Goal: Entertainment & Leisure: Consume media (video, audio)

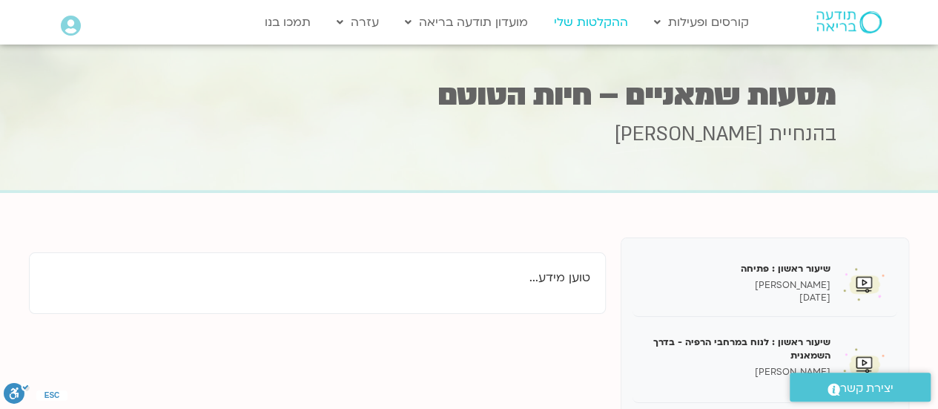
click at [604, 27] on link "ההקלטות שלי" at bounding box center [591, 22] width 89 height 28
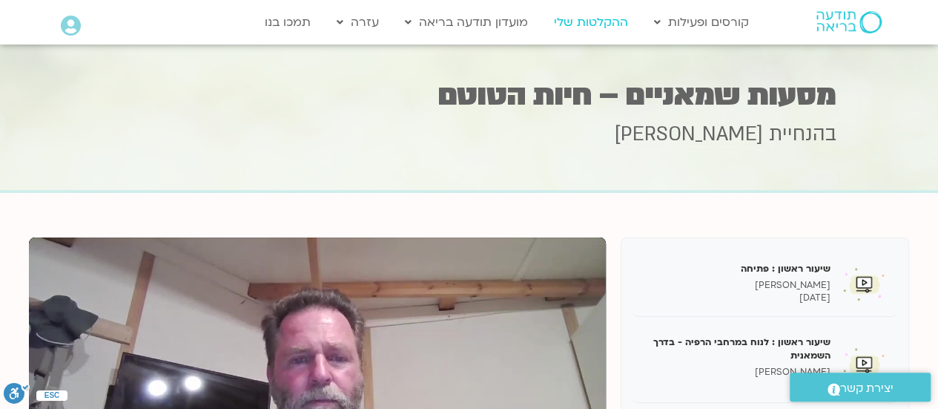
scroll to position [7, 0]
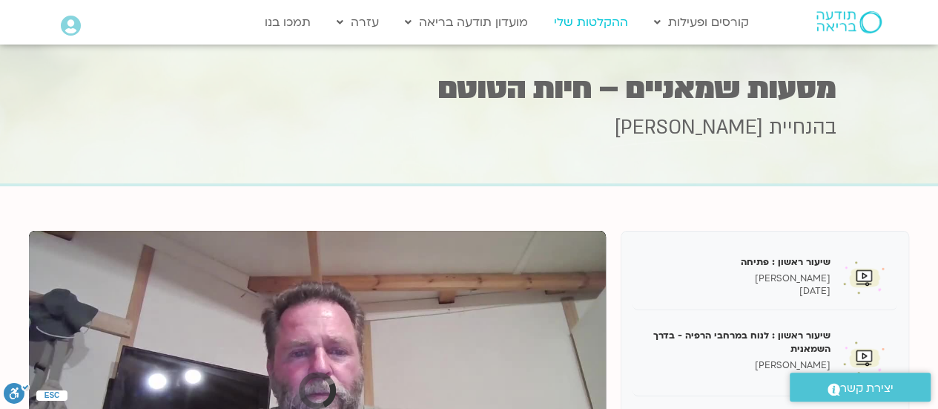
click at [604, 27] on link "ההקלטות שלי" at bounding box center [591, 22] width 89 height 28
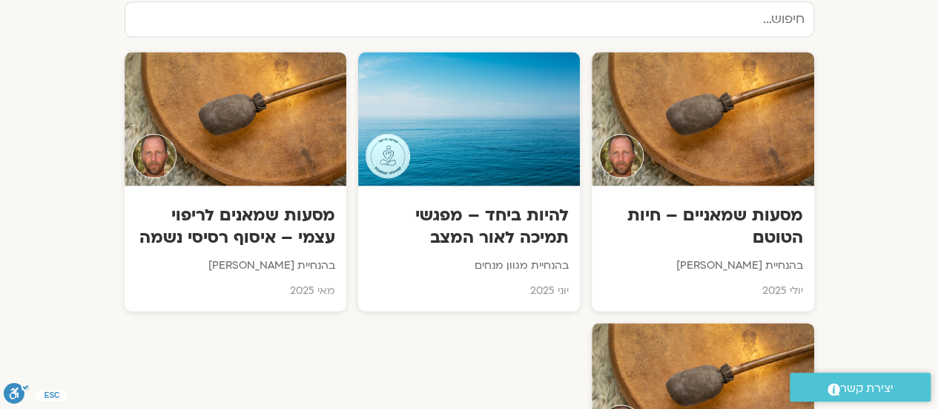
scroll to position [928, 0]
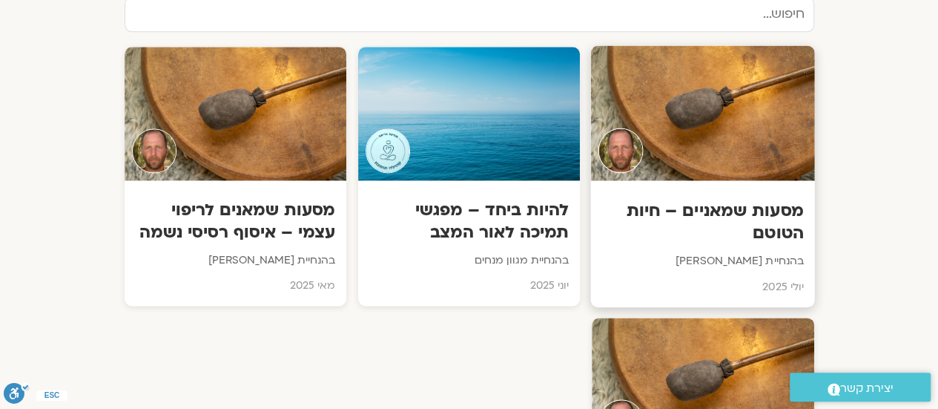
click at [776, 208] on h3 "מסעות שמאניים – חיות הטוטם" at bounding box center [703, 222] width 202 height 45
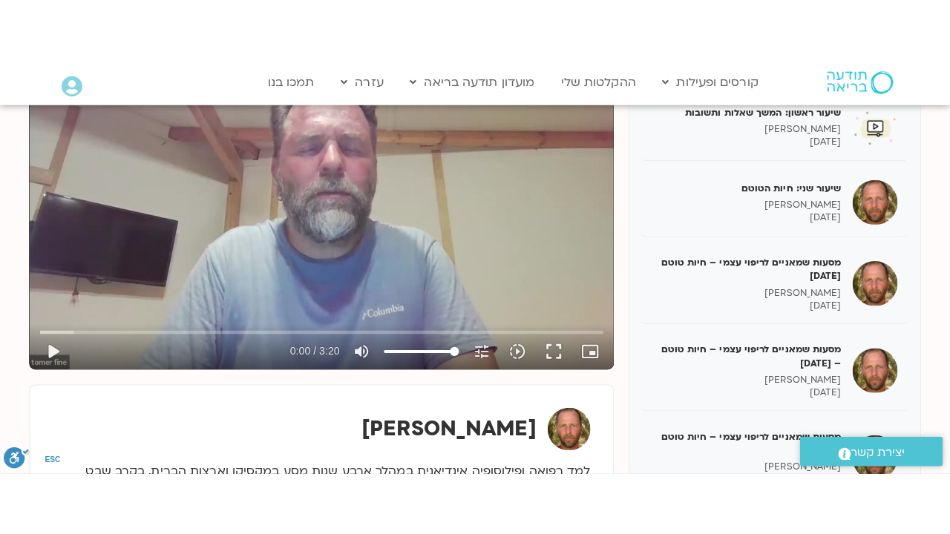
scroll to position [306, 0]
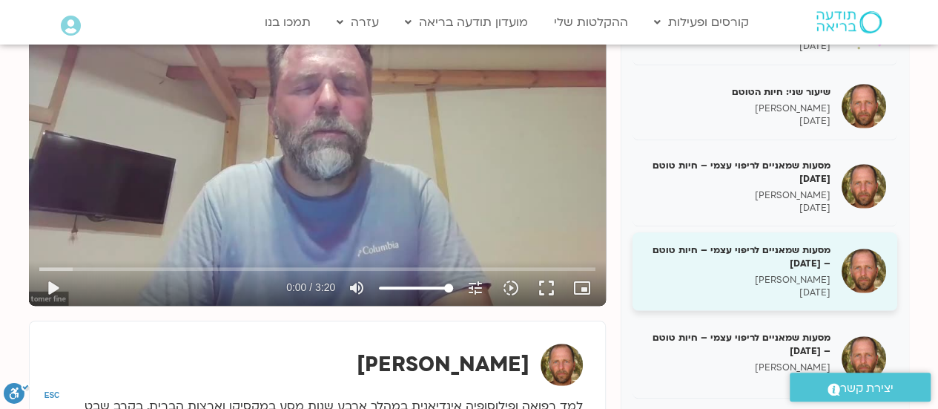
click at [783, 266] on h5 "מסעות שמאניים לריפוי עצמי – חיות טוטם – [DATE]" at bounding box center [737, 256] width 187 height 27
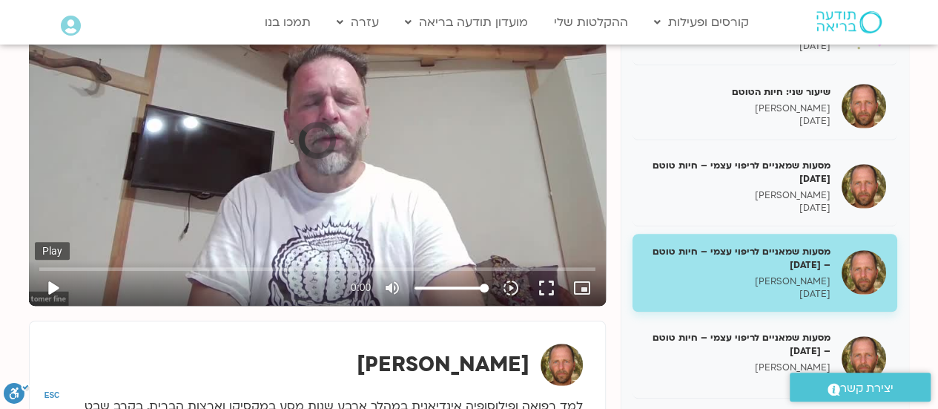
click at [52, 289] on button "play_arrow" at bounding box center [53, 288] width 36 height 36
click at [51, 288] on button "play_arrow" at bounding box center [53, 288] width 36 height 36
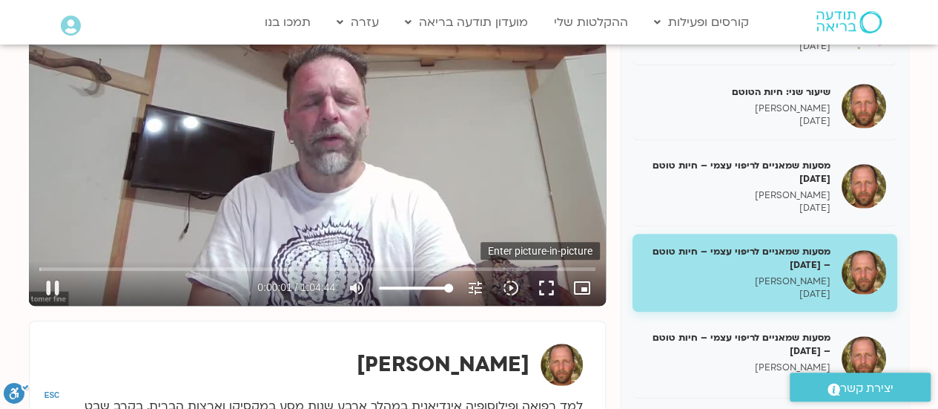
type input "2.093964"
click at [589, 284] on icon "picture_in_picture_alt" at bounding box center [582, 288] width 18 height 18
click at [551, 295] on button "fullscreen" at bounding box center [547, 288] width 36 height 36
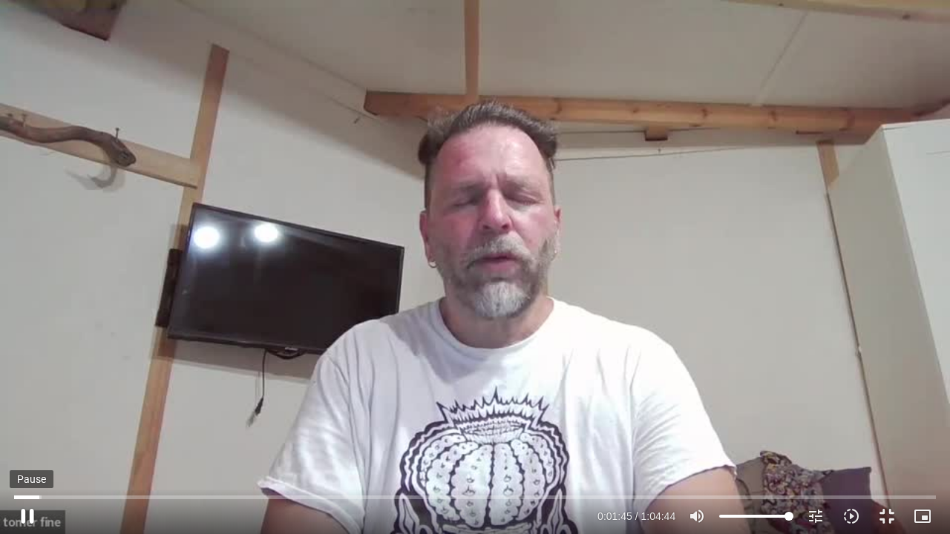
click at [19, 408] on button "pause" at bounding box center [28, 517] width 36 height 36
click at [28, 408] on button "play_arrow" at bounding box center [28, 517] width 36 height 36
click at [141, 408] on input "Seek" at bounding box center [474, 497] width 921 height 9
click at [155, 408] on input "Seek" at bounding box center [474, 497] width 921 height 9
click at [163, 408] on input "Seek" at bounding box center [474, 497] width 921 height 9
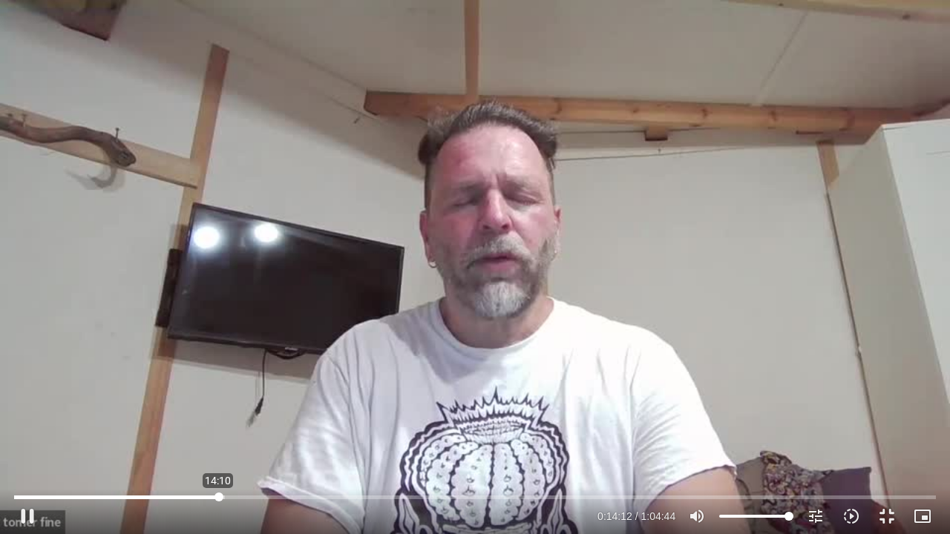
click at [218, 408] on input "Seek" at bounding box center [474, 497] width 921 height 9
click at [209, 408] on input "Seek" at bounding box center [474, 497] width 921 height 9
click at [280, 408] on input "Seek" at bounding box center [474, 497] width 921 height 9
click at [255, 408] on input "Seek" at bounding box center [474, 497] width 921 height 9
click at [230, 408] on input "Seek" at bounding box center [474, 497] width 921 height 9
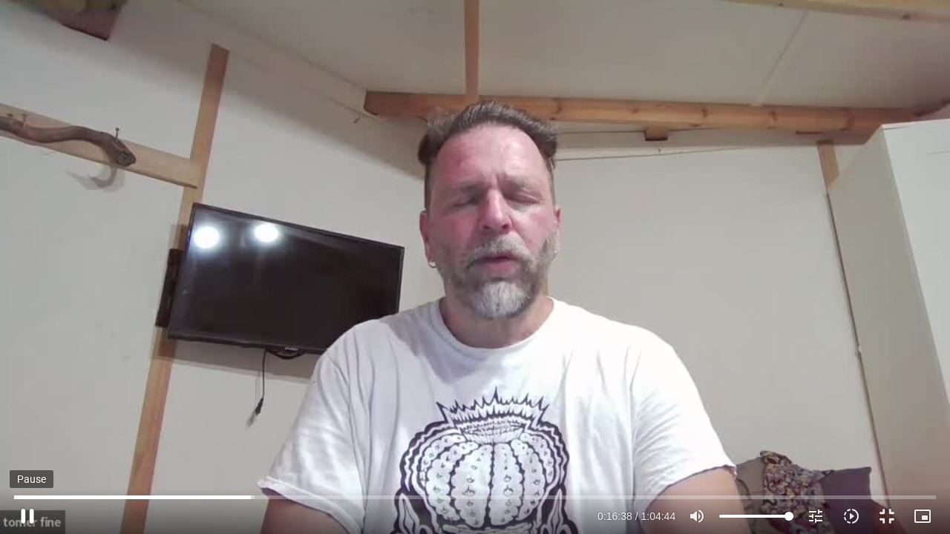
click at [22, 408] on button "pause" at bounding box center [28, 517] width 36 height 36
click at [22, 408] on button "play_arrow" at bounding box center [28, 517] width 36 height 36
click at [289, 408] on input "Seek" at bounding box center [474, 497] width 921 height 9
click at [300, 408] on input "Seek" at bounding box center [474, 497] width 921 height 9
click at [30, 408] on button "pause" at bounding box center [28, 517] width 36 height 36
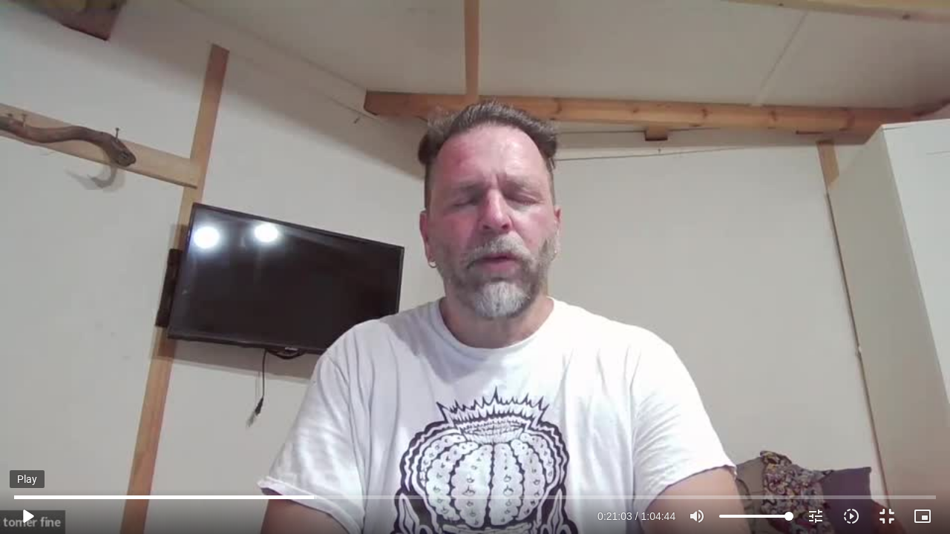
click at [30, 408] on button "play_arrow" at bounding box center [28, 517] width 36 height 36
type input "1267.061515"
